Goal: Task Accomplishment & Management: Use online tool/utility

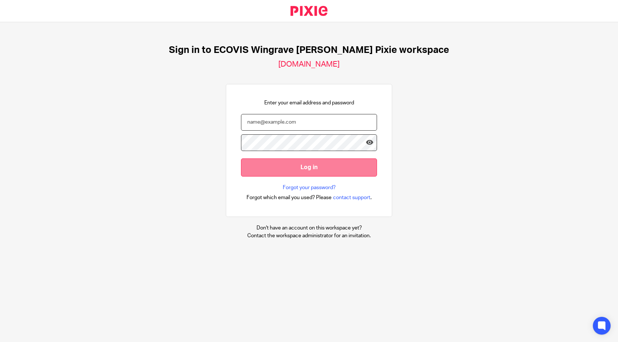
type input "thomas.lambert@ecovis.co.uk"
click at [282, 170] on input "Log in" at bounding box center [309, 167] width 136 height 18
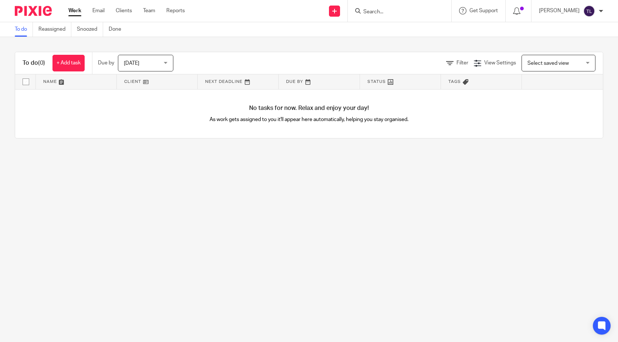
click at [383, 10] on input "Search" at bounding box center [396, 12] width 67 height 7
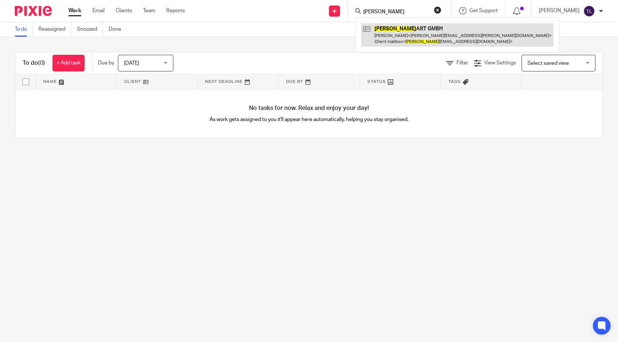
type input "eck"
click at [396, 35] on link at bounding box center [457, 34] width 192 height 23
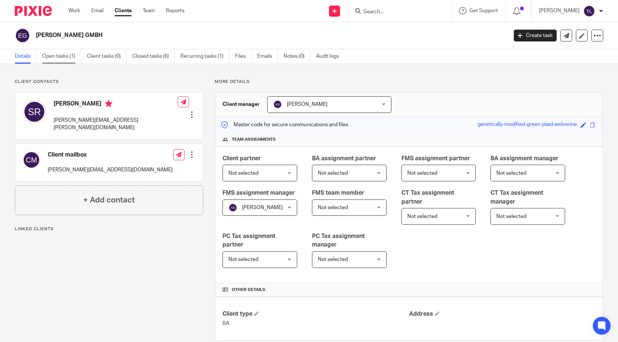
click at [65, 58] on link "Open tasks (1)" at bounding box center [61, 56] width 39 height 14
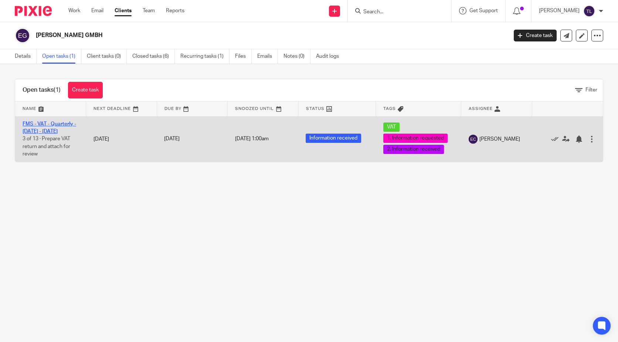
click at [45, 129] on link "FMS - VAT - Quarterly - May - July, 2025" at bounding box center [50, 127] width 54 height 13
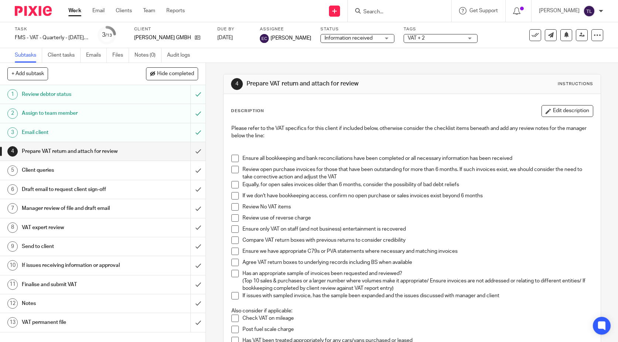
click at [367, 36] on span "Information received" at bounding box center [352, 38] width 55 height 8
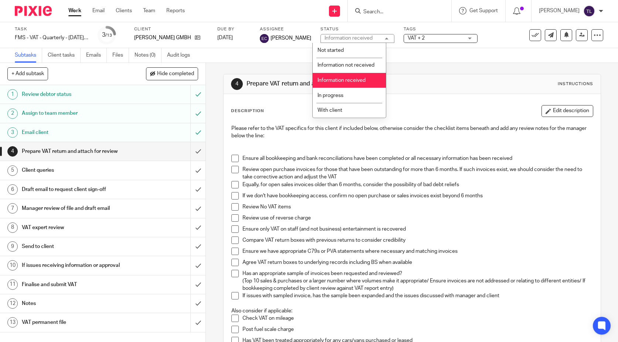
scroll to position [37, 0]
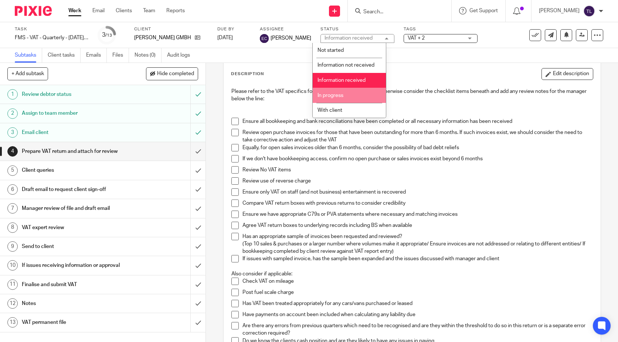
click at [341, 95] on span "In progress" at bounding box center [330, 95] width 26 height 5
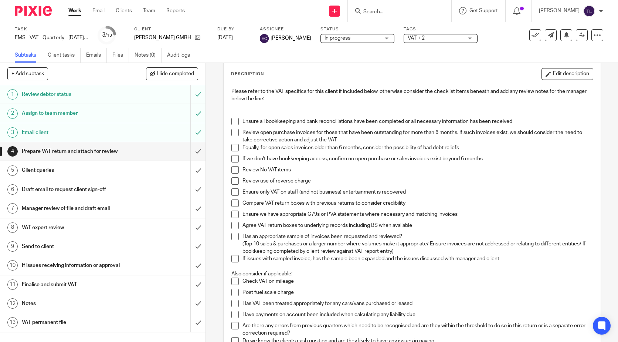
click at [415, 34] on span "VAT + 2" at bounding box center [435, 38] width 55 height 8
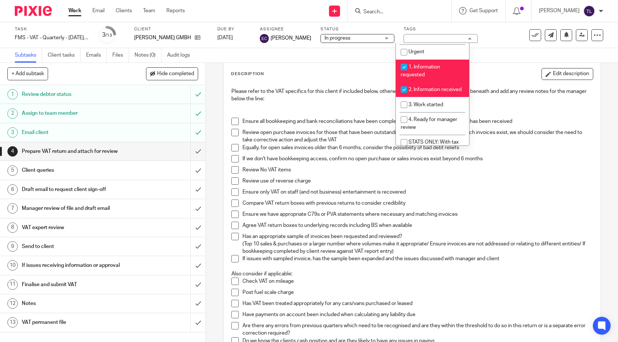
scroll to position [148, 0]
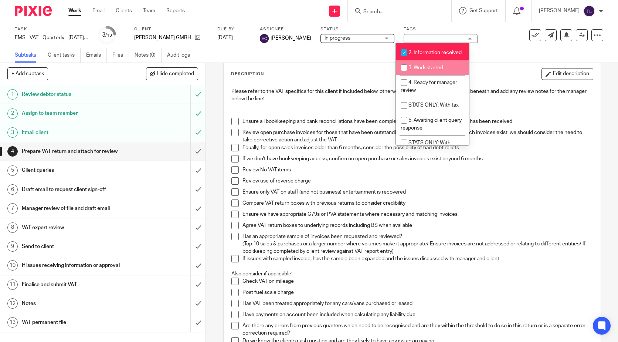
click at [420, 75] on li "3. Work started" at bounding box center [432, 67] width 73 height 15
checkbox input "true"
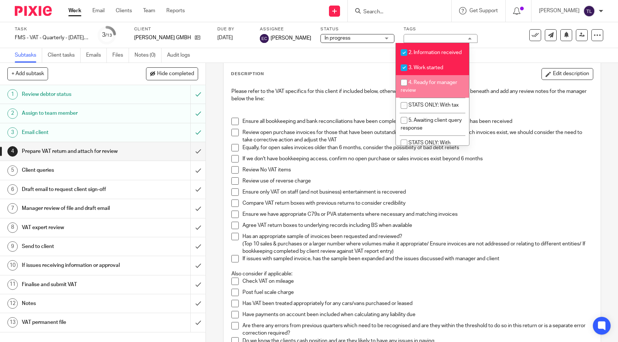
click at [317, 94] on p "Please refer to the VAT specifics for this client if included below, otherwise …" at bounding box center [411, 95] width 361 height 15
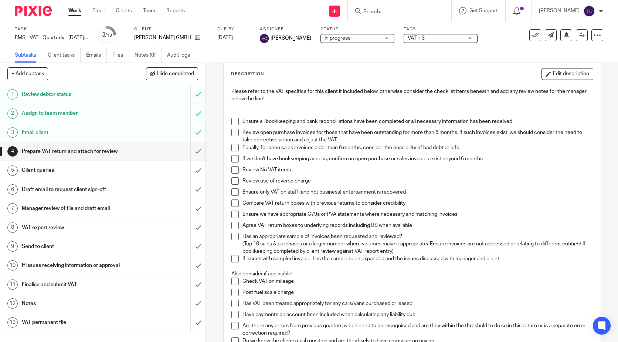
click at [317, 126] on div "Ensure all bookkeeping and bank reconciliations have been completed or all nece…" at bounding box center [417, 123] width 350 height 11
click at [231, 123] on span at bounding box center [234, 121] width 7 height 7
click at [232, 134] on span at bounding box center [234, 132] width 7 height 7
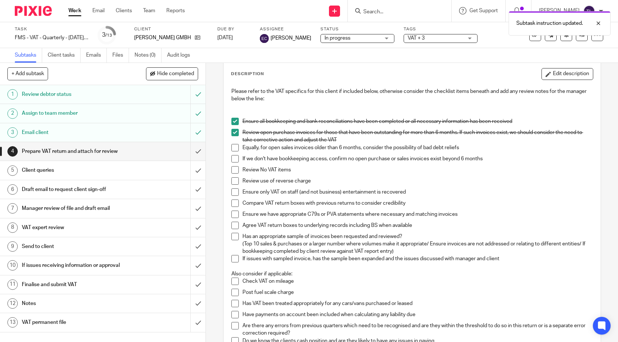
click at [232, 147] on span at bounding box center [234, 147] width 7 height 7
click at [234, 159] on span at bounding box center [234, 158] width 7 height 7
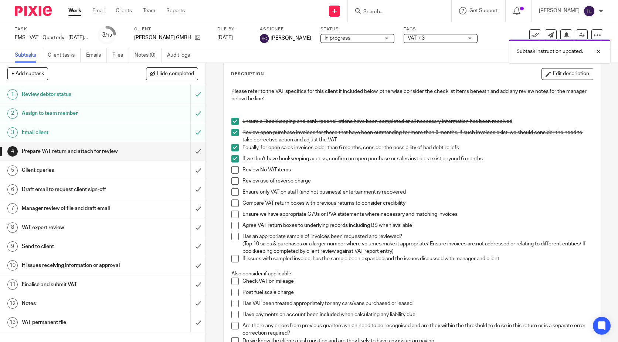
click at [232, 171] on span at bounding box center [234, 169] width 7 height 7
click at [231, 182] on span at bounding box center [234, 180] width 7 height 7
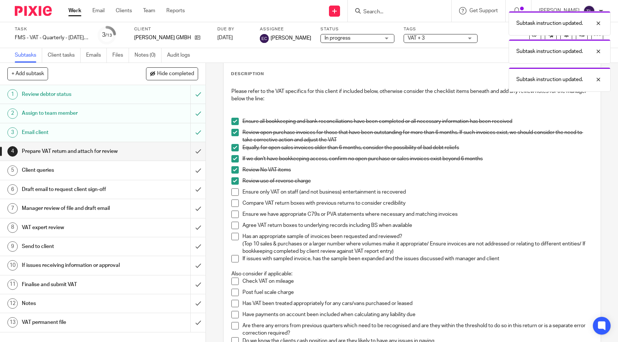
click at [231, 191] on span at bounding box center [234, 191] width 7 height 7
click at [231, 203] on span at bounding box center [234, 202] width 7 height 7
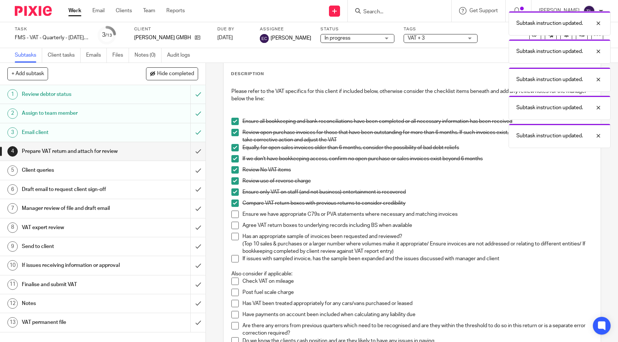
click at [232, 213] on span at bounding box center [234, 213] width 7 height 7
click at [233, 225] on span at bounding box center [234, 224] width 7 height 7
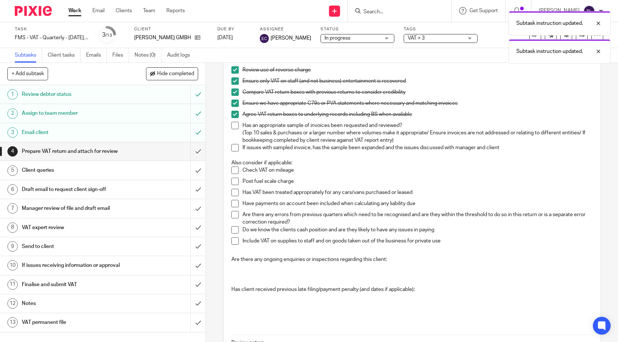
click at [231, 126] on span at bounding box center [234, 125] width 7 height 7
click at [231, 145] on span at bounding box center [234, 147] width 7 height 7
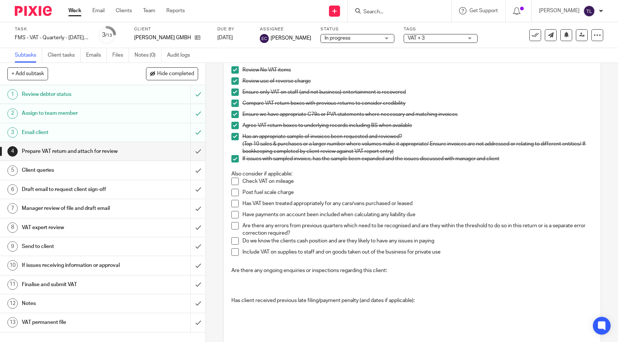
scroll to position [26, 0]
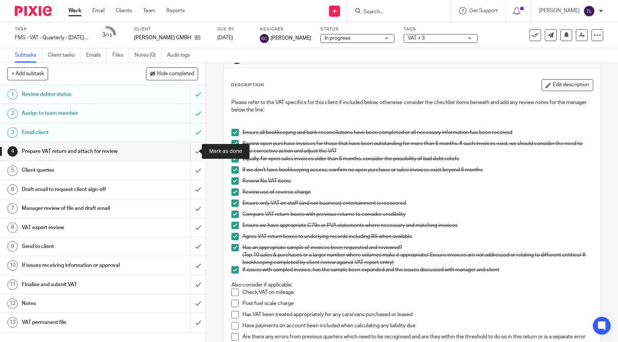
click at [194, 151] on input "submit" at bounding box center [103, 151] width 206 height 18
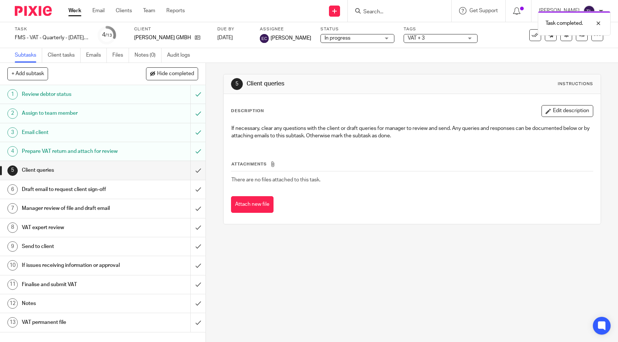
click at [153, 147] on div "Prepare VAT return and attach for review" at bounding box center [103, 151] width 162 height 11
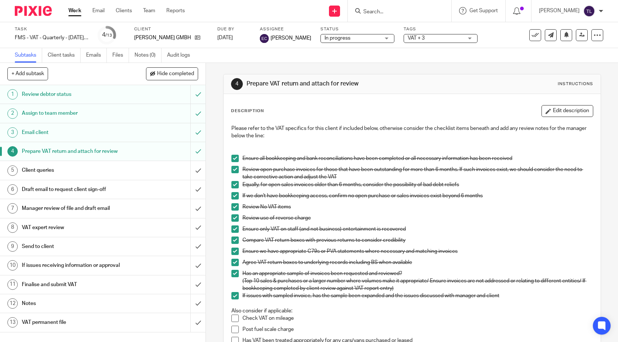
scroll to position [248, 0]
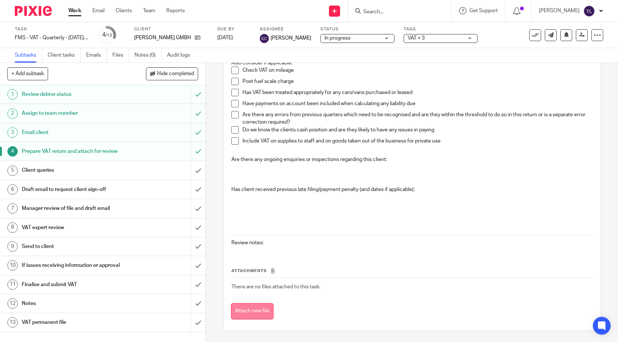
click at [252, 313] on button "Attach new file" at bounding box center [252, 311] width 43 height 17
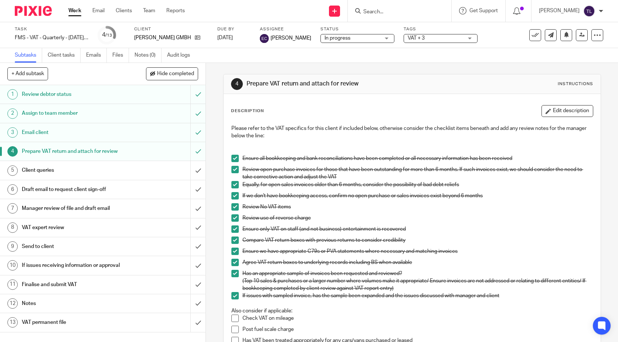
click at [68, 188] on h1 "Draft email to request client sign-off" at bounding box center [76, 189] width 108 height 11
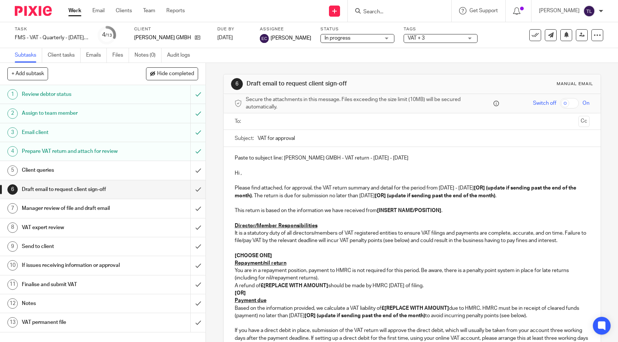
click at [285, 174] on p "Hi ," at bounding box center [412, 172] width 355 height 7
click at [386, 7] on form at bounding box center [402, 10] width 79 height 9
click at [378, 11] on input "Search" at bounding box center [396, 12] width 67 height 7
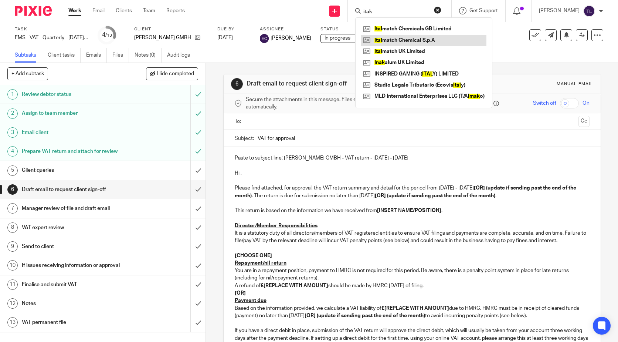
type input "itak"
click at [429, 41] on link at bounding box center [423, 40] width 125 height 11
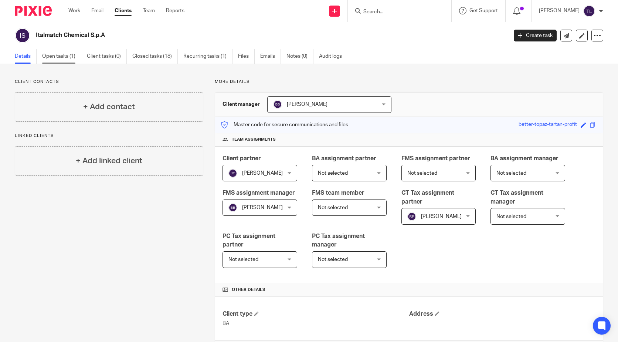
click at [54, 53] on link "Open tasks (1)" at bounding box center [61, 56] width 39 height 14
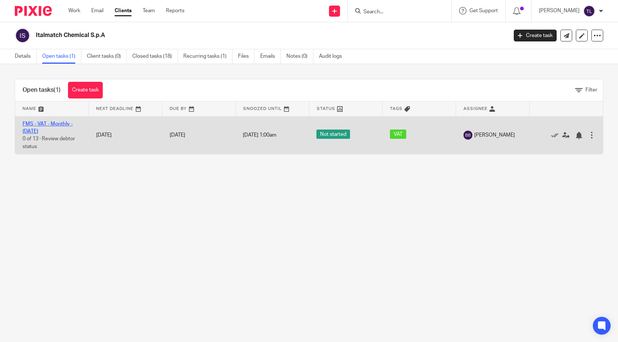
click at [53, 122] on link "FMS - VAT - Monthly - [DATE]" at bounding box center [48, 127] width 50 height 13
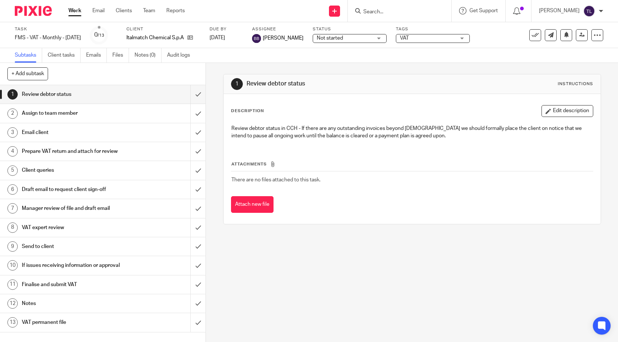
click at [353, 35] on span "Not started" at bounding box center [344, 38] width 55 height 8
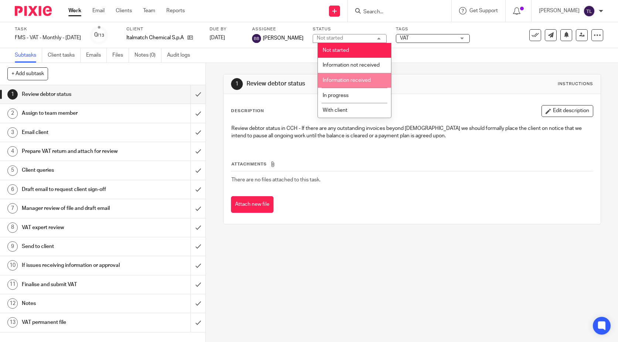
click at [373, 85] on li "Information received" at bounding box center [354, 80] width 73 height 15
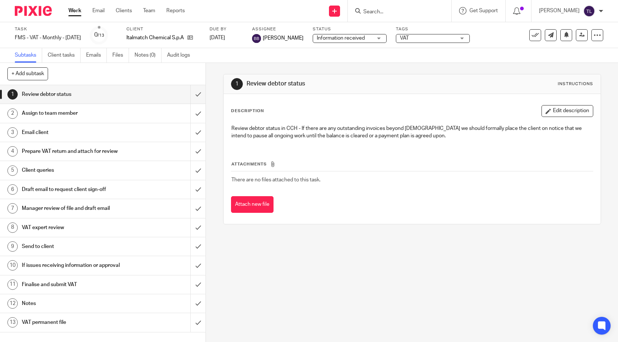
click at [442, 35] on span "VAT" at bounding box center [427, 38] width 55 height 8
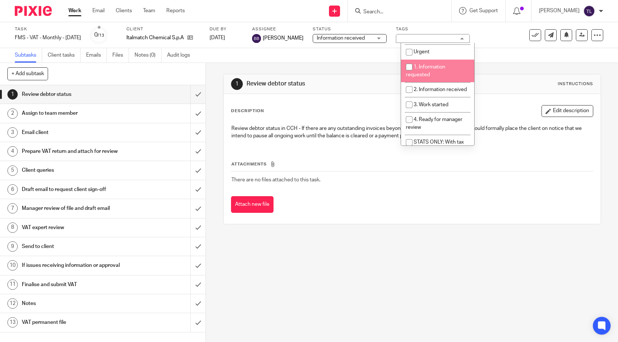
click at [445, 71] on li "1. Information requested" at bounding box center [437, 71] width 73 height 23
checkbox input "true"
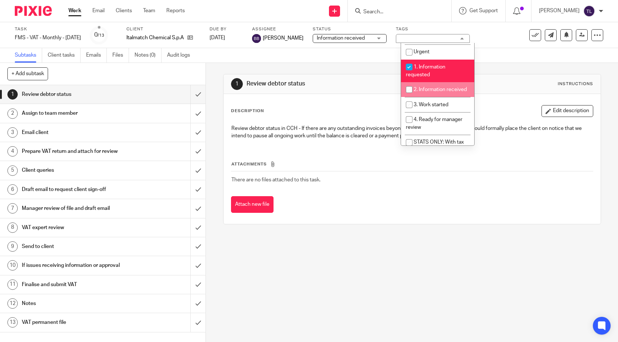
click at [447, 86] on li "2. Information received" at bounding box center [437, 89] width 73 height 15
checkbox input "true"
click at [448, 107] on span "3. Work started" at bounding box center [431, 104] width 35 height 5
checkbox input "true"
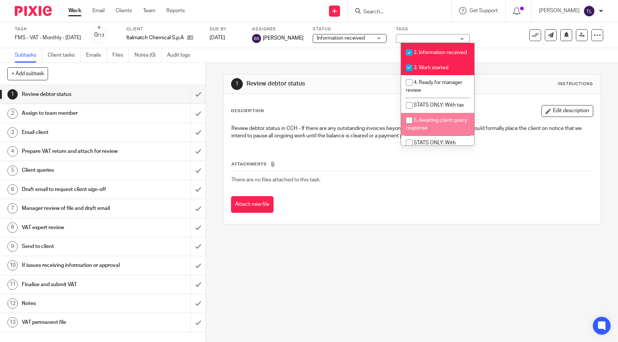
click at [408, 282] on div "1 Review debtor status Instructions Description Edit description Review debtor …" at bounding box center [412, 202] width 412 height 279
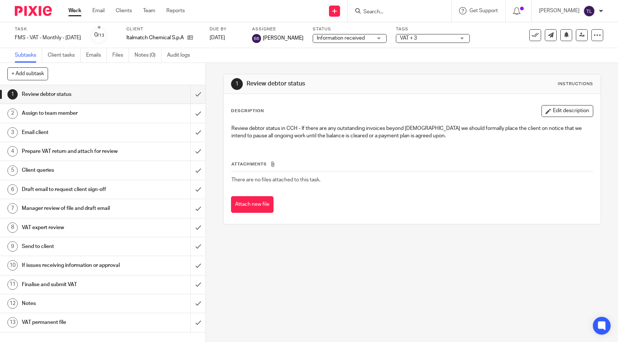
click at [319, 270] on div "1 Review debtor status Instructions Description Edit description Review debtor …" at bounding box center [412, 202] width 412 height 279
click at [391, 269] on div "1 Review debtor status Instructions Description Edit description Review debtor …" at bounding box center [412, 202] width 412 height 279
click at [104, 113] on h1 "Assign to team member" at bounding box center [76, 113] width 108 height 11
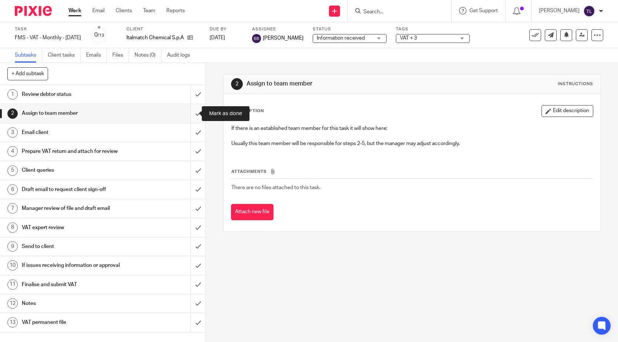
click at [189, 113] on input "submit" at bounding box center [103, 113] width 206 height 18
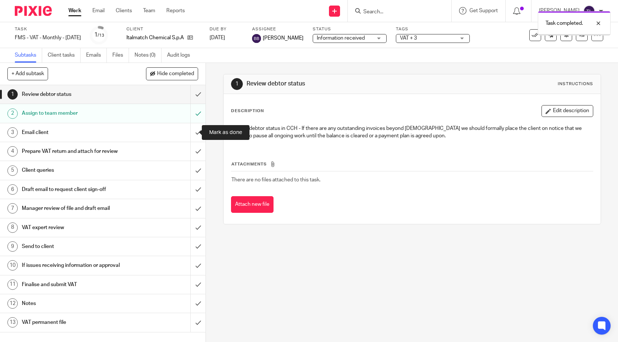
click at [194, 133] on input "submit" at bounding box center [103, 132] width 206 height 18
click at [145, 150] on div "Prepare VAT return and attach for review" at bounding box center [103, 151] width 162 height 11
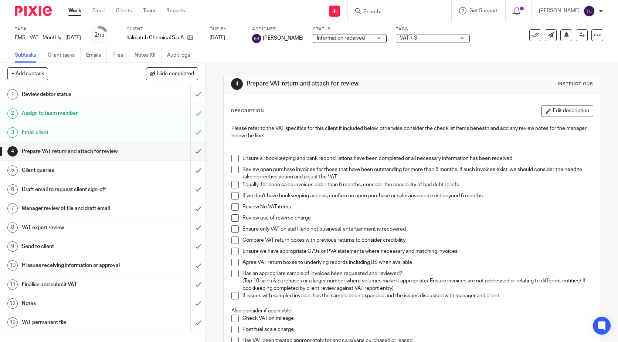
scroll to position [248, 0]
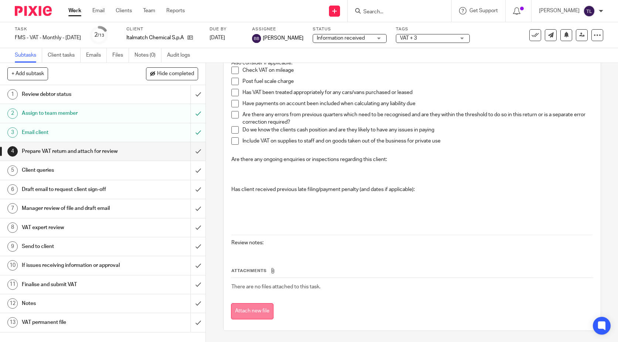
click at [261, 310] on button "Attach new file" at bounding box center [252, 311] width 43 height 17
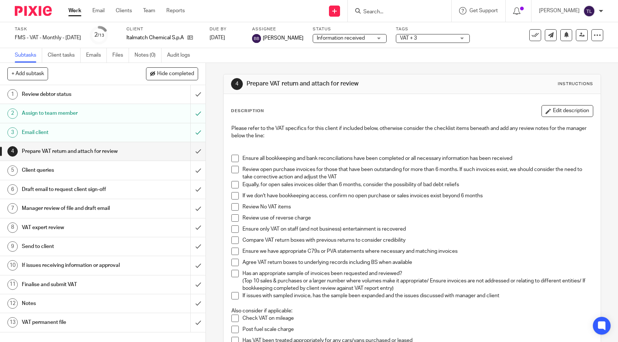
scroll to position [74, 0]
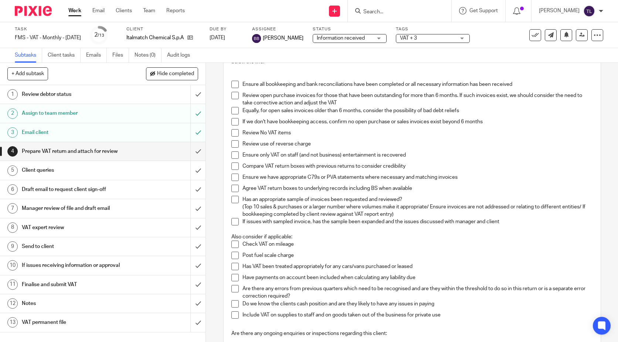
click at [231, 82] on span at bounding box center [234, 84] width 7 height 7
click at [233, 94] on span at bounding box center [234, 95] width 7 height 7
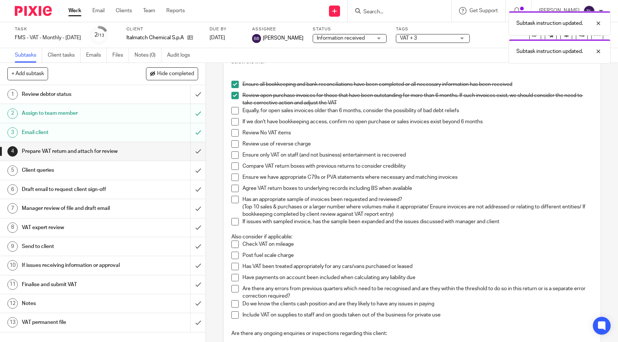
click at [233, 107] on span at bounding box center [234, 110] width 7 height 7
click at [234, 122] on span at bounding box center [234, 121] width 7 height 7
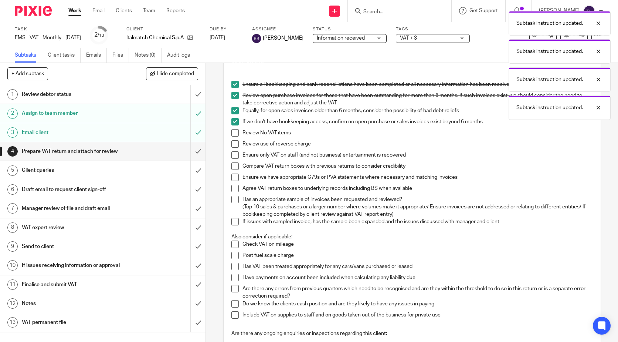
click at [233, 107] on span at bounding box center [234, 110] width 7 height 7
click at [231, 94] on span at bounding box center [234, 95] width 7 height 7
click at [236, 130] on span at bounding box center [234, 132] width 7 height 7
click at [234, 143] on span at bounding box center [234, 143] width 7 height 7
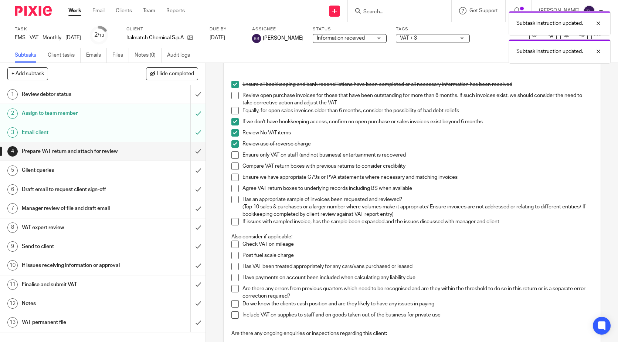
click at [232, 156] on span at bounding box center [234, 154] width 7 height 7
click at [232, 167] on span at bounding box center [234, 165] width 7 height 7
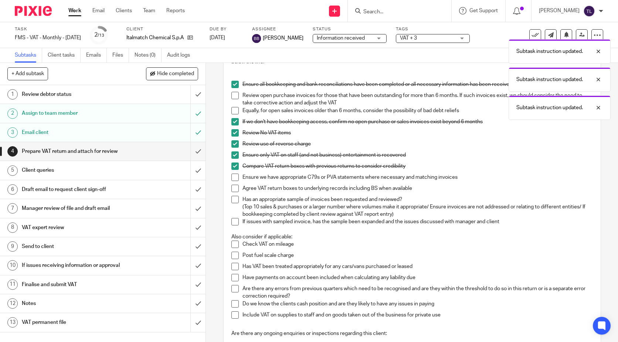
click at [234, 177] on span at bounding box center [234, 176] width 7 height 7
click at [234, 190] on span at bounding box center [234, 187] width 7 height 7
click at [234, 198] on span at bounding box center [234, 199] width 7 height 7
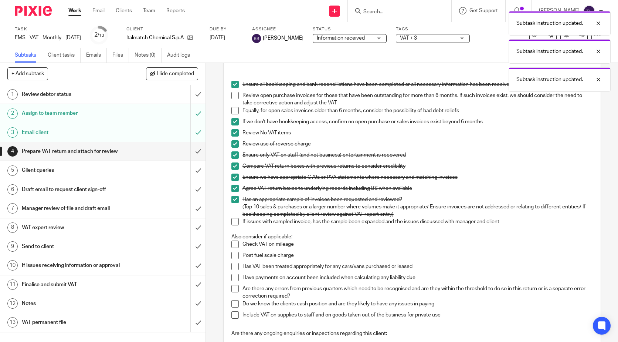
click at [232, 223] on span at bounding box center [234, 221] width 7 height 7
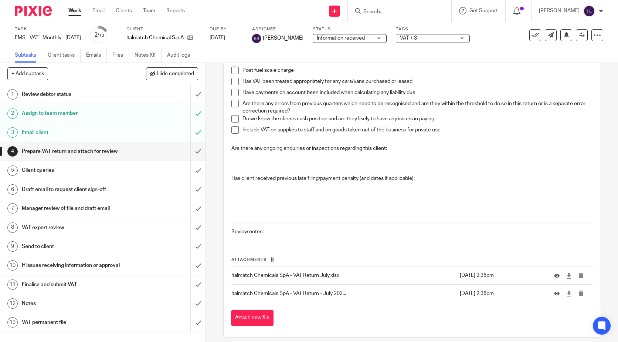
scroll to position [265, 0]
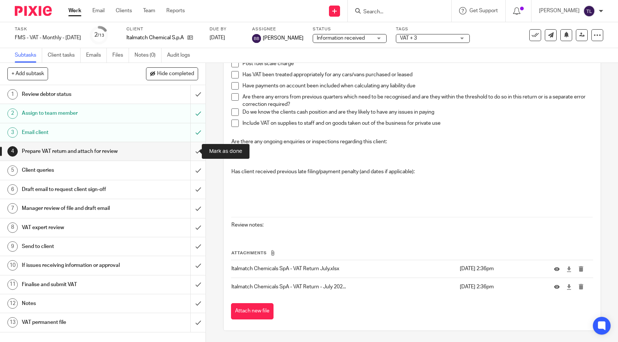
click at [191, 153] on input "submit" at bounding box center [103, 151] width 206 height 18
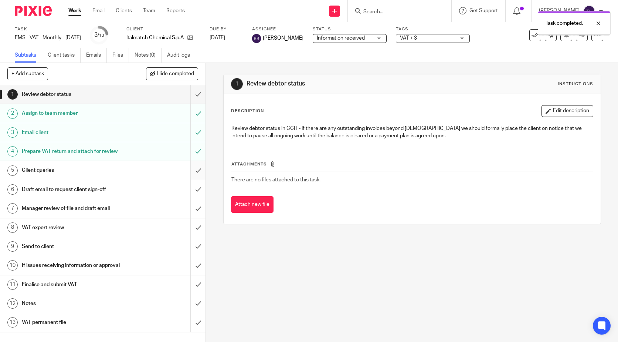
click at [192, 170] on input "submit" at bounding box center [103, 170] width 206 height 18
click at [126, 193] on div "Draft email to request client sign-off" at bounding box center [103, 189] width 162 height 11
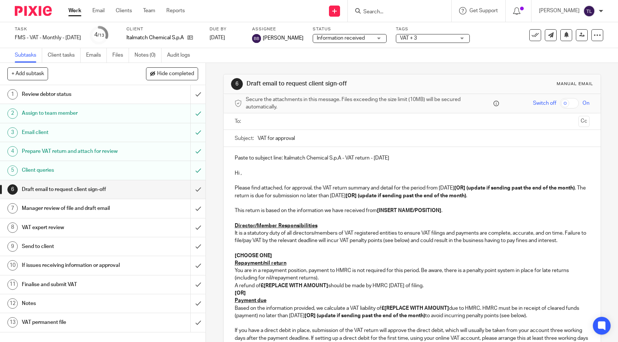
click at [277, 177] on p at bounding box center [412, 180] width 355 height 7
click at [239, 174] on p "Hi ," at bounding box center [412, 172] width 355 height 7
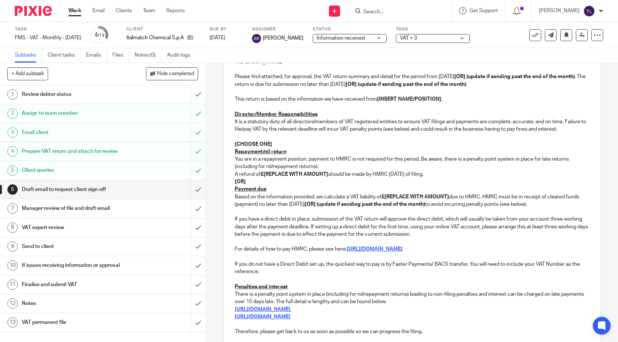
scroll to position [134, 0]
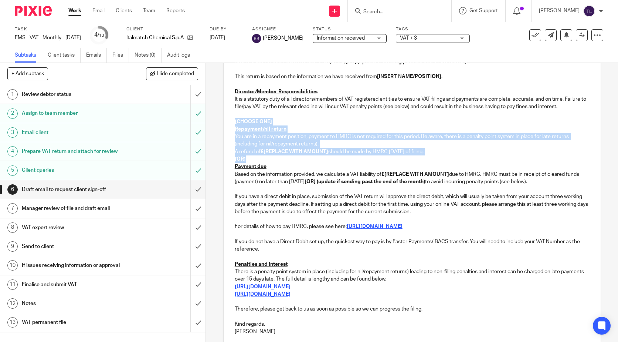
drag, startPoint x: 232, startPoint y: 128, endPoint x: 288, endPoint y: 166, distance: 66.9
click at [288, 166] on div "Paste to subject line: Italmatch Chemical S.p.A - VAT return - July 2024 Hi Pao…" at bounding box center [412, 176] width 377 height 327
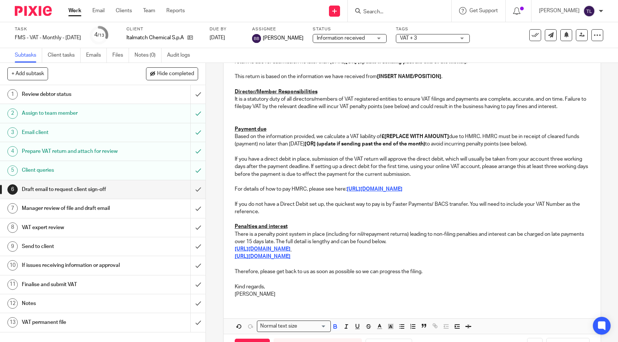
scroll to position [0, 0]
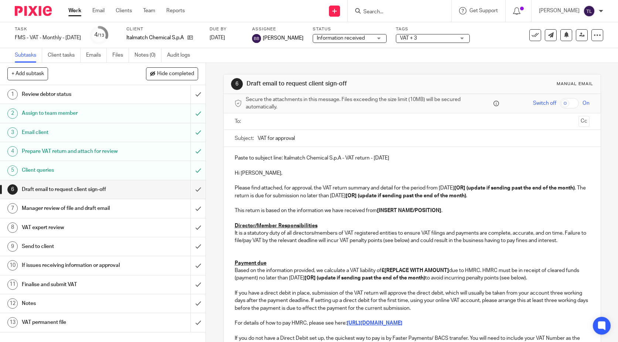
click at [398, 214] on p "This return is based on the information we have received from [INSERT NAME/POSI…" at bounding box center [412, 210] width 355 height 7
drag, startPoint x: 377, startPoint y: 209, endPoint x: 440, endPoint y: 212, distance: 62.9
click at [440, 212] on p "This return is based on the information we have received from [INSERT NAME/POSI…" at bounding box center [412, 210] width 355 height 7
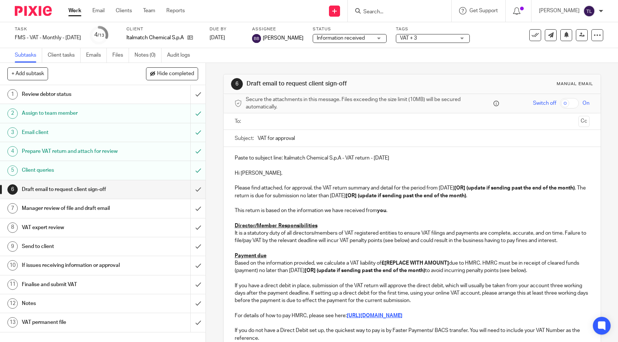
scroll to position [162, 0]
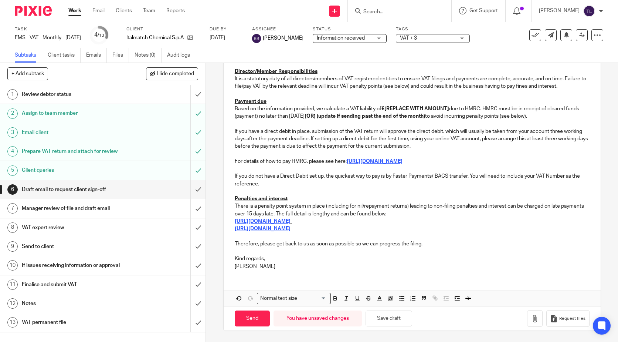
click at [284, 266] on p "Thomas" at bounding box center [412, 265] width 355 height 7
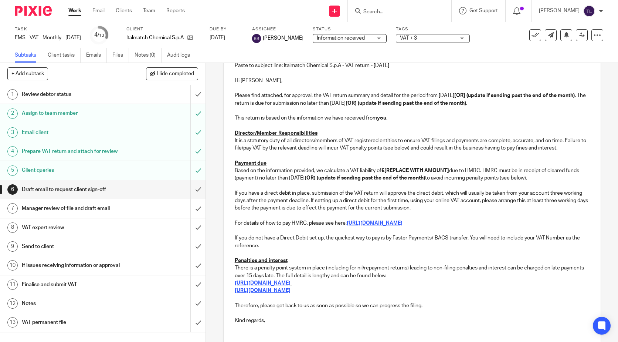
scroll to position [0, 0]
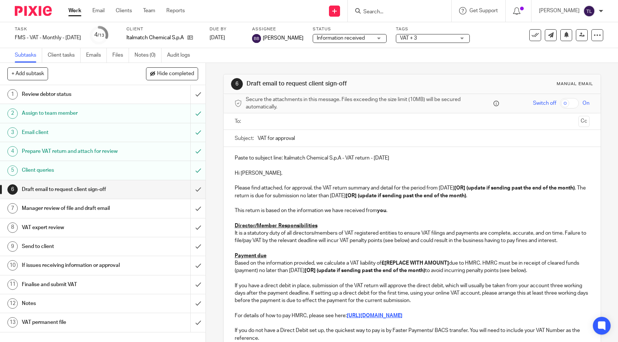
click at [309, 174] on p "Hi [PERSON_NAME]," at bounding box center [412, 172] width 355 height 7
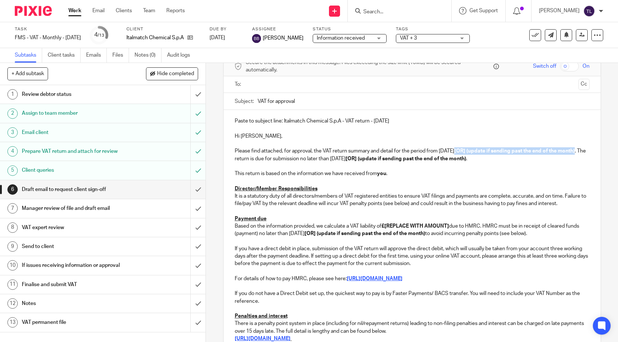
drag, startPoint x: 462, startPoint y: 149, endPoint x: 250, endPoint y: 161, distance: 212.1
click at [250, 161] on p "Please find attached, for approval, the VAT return summary and detail for the p…" at bounding box center [412, 154] width 355 height 15
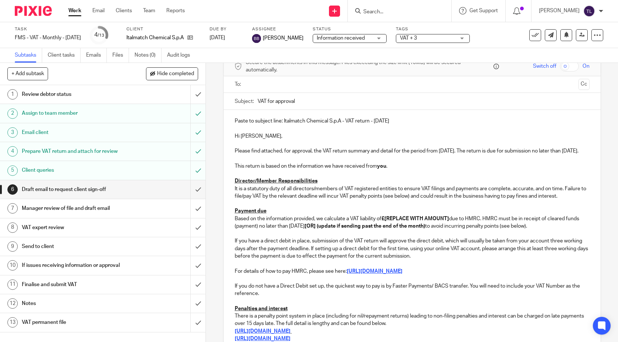
scroll to position [111, 0]
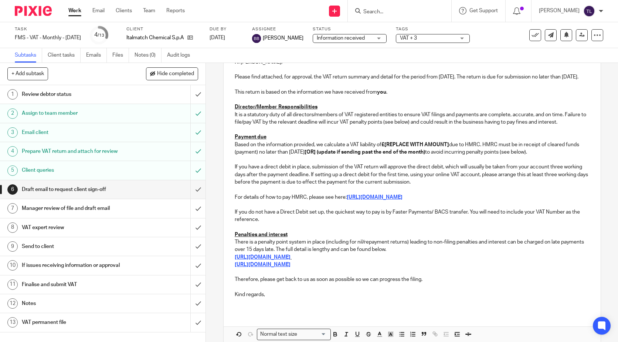
click at [450, 156] on p "Based on the information provided, we calculate a VAT liability of £[REPLACE WI…" at bounding box center [412, 148] width 355 height 15
click at [340, 154] on strong "[OR] (update if sending past the end of the month)" at bounding box center [295, 151] width 120 height 5
drag, startPoint x: 259, startPoint y: 167, endPoint x: 380, endPoint y: 169, distance: 120.1
click at [380, 156] on p "Based on the information provided, we calculate a VAT liability of £ due to HMR…" at bounding box center [412, 148] width 355 height 15
click at [385, 156] on p "Based on the information provided, we calculate a VAT liability of £ due to HMR…" at bounding box center [412, 148] width 355 height 15
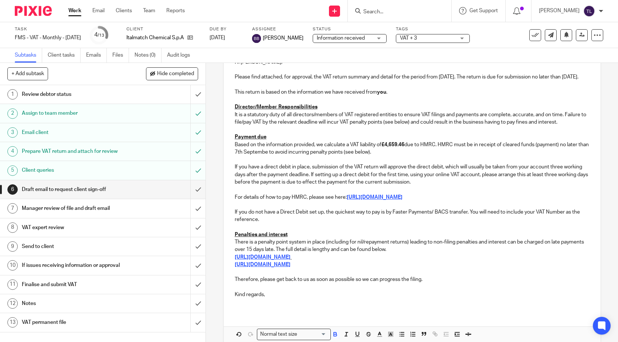
click at [400, 156] on p "Based on the information provided, we calculate a VAT liability of £4,659.46 du…" at bounding box center [412, 148] width 355 height 15
click at [286, 156] on p "Based on the information provided, we calculate a VAT liability of £4,659.46 du…" at bounding box center [412, 148] width 355 height 15
click at [345, 163] on p at bounding box center [412, 159] width 355 height 7
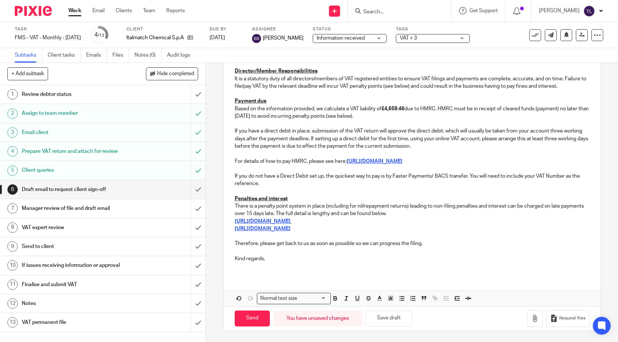
scroll to position [162, 0]
click at [401, 321] on button "Save draft" at bounding box center [389, 318] width 47 height 16
click at [397, 321] on button "Save draft" at bounding box center [389, 318] width 47 height 16
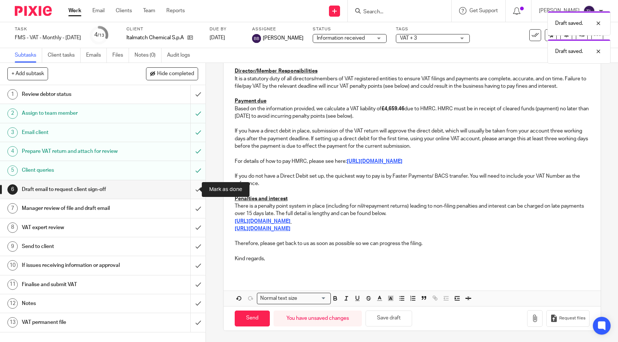
click at [193, 188] on input "submit" at bounding box center [103, 189] width 206 height 18
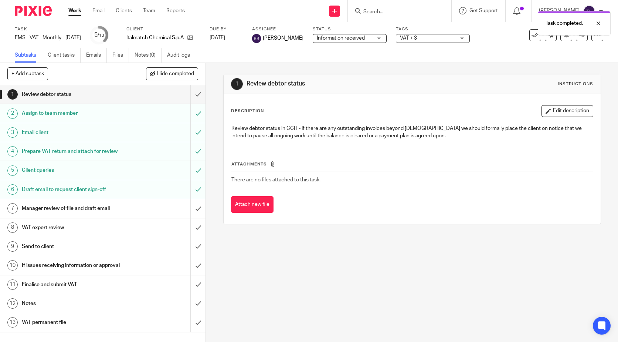
click at [80, 190] on h1 "Draft email to request client sign-off" at bounding box center [76, 189] width 108 height 11
